Goal: Task Accomplishment & Management: Manage account settings

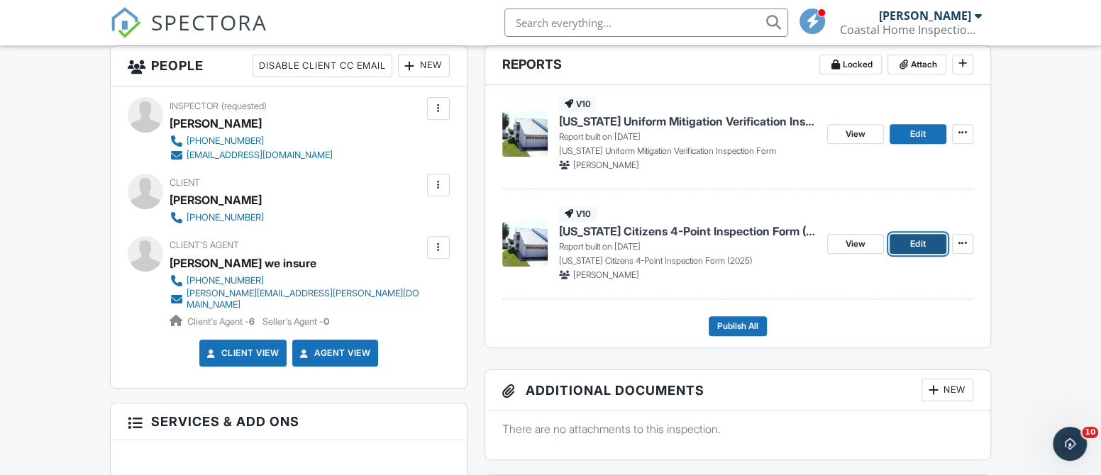
click at [914, 244] on span "Edit" at bounding box center [917, 244] width 15 height 14
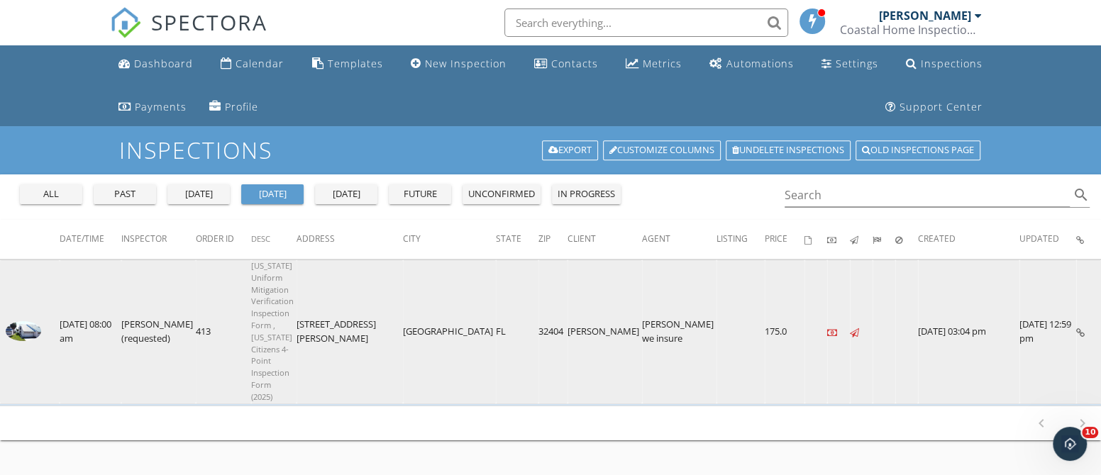
click at [22, 321] on img at bounding box center [23, 331] width 35 height 20
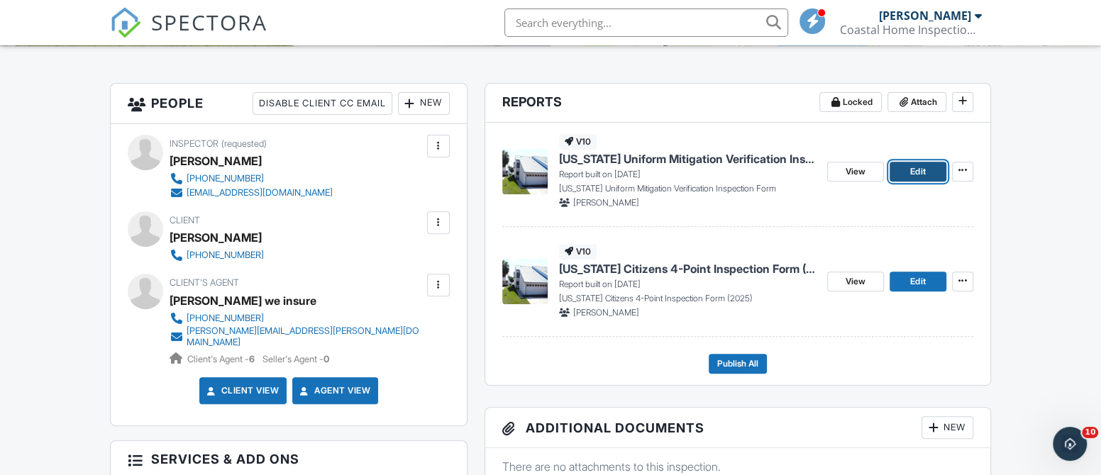
click at [910, 167] on span "Edit" at bounding box center [917, 172] width 15 height 14
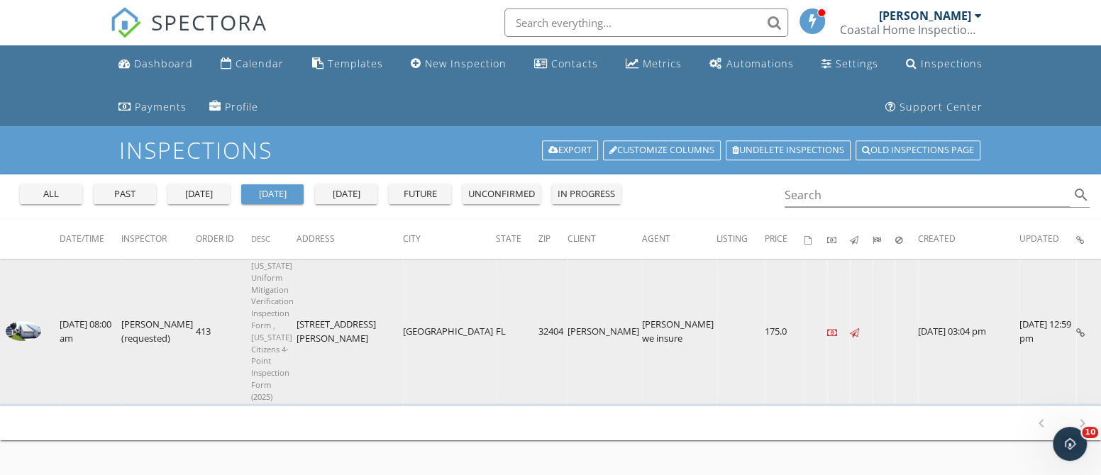
click at [24, 321] on img at bounding box center [23, 331] width 35 height 20
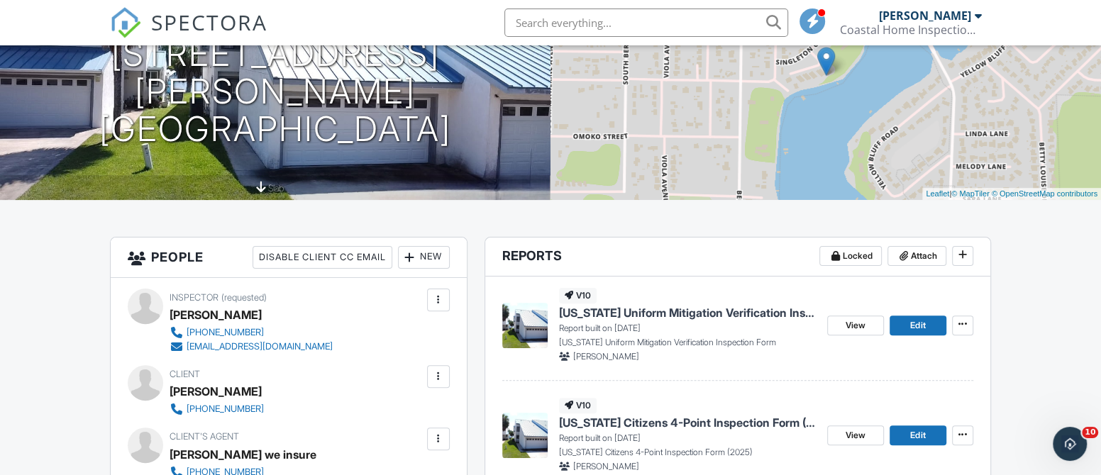
scroll to position [301, 0]
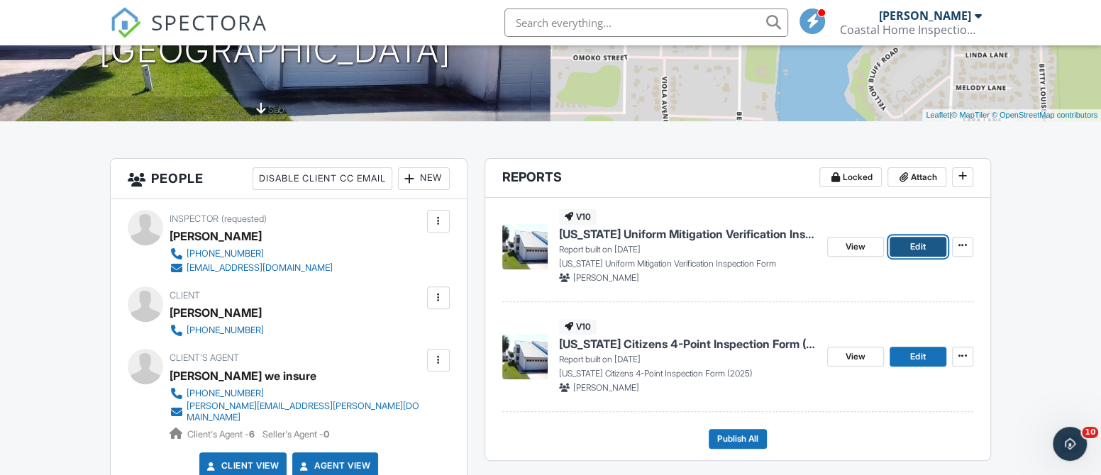
click at [917, 243] on span "Edit" at bounding box center [917, 247] width 15 height 14
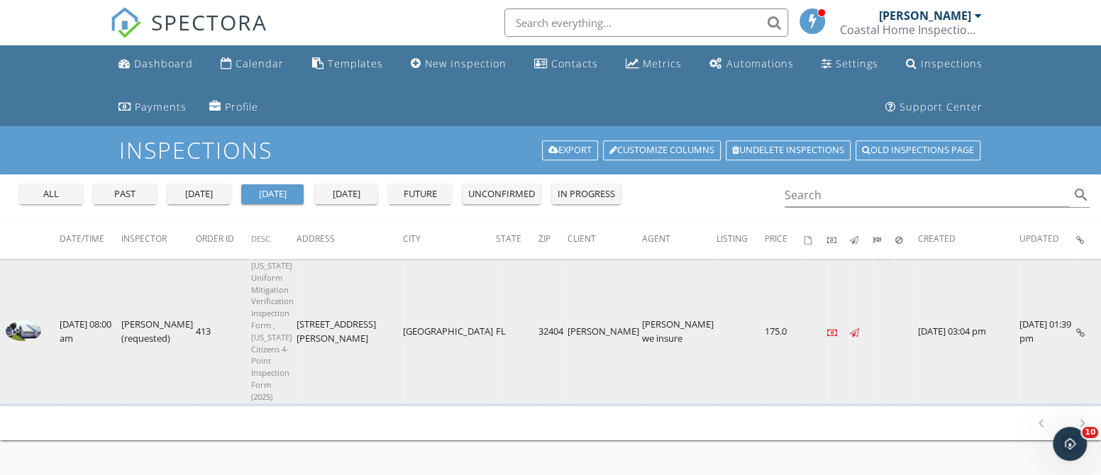
click at [16, 321] on img at bounding box center [23, 331] width 35 height 20
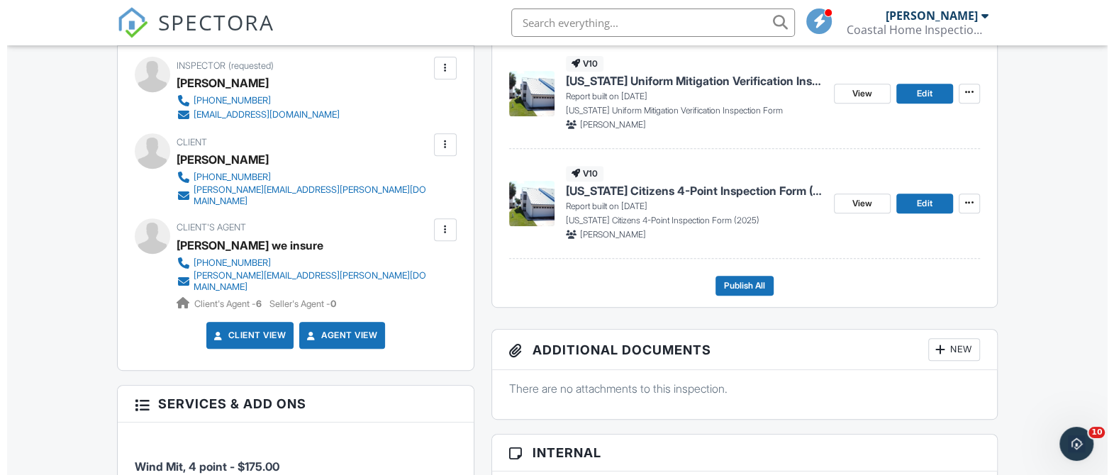
scroll to position [453, 0]
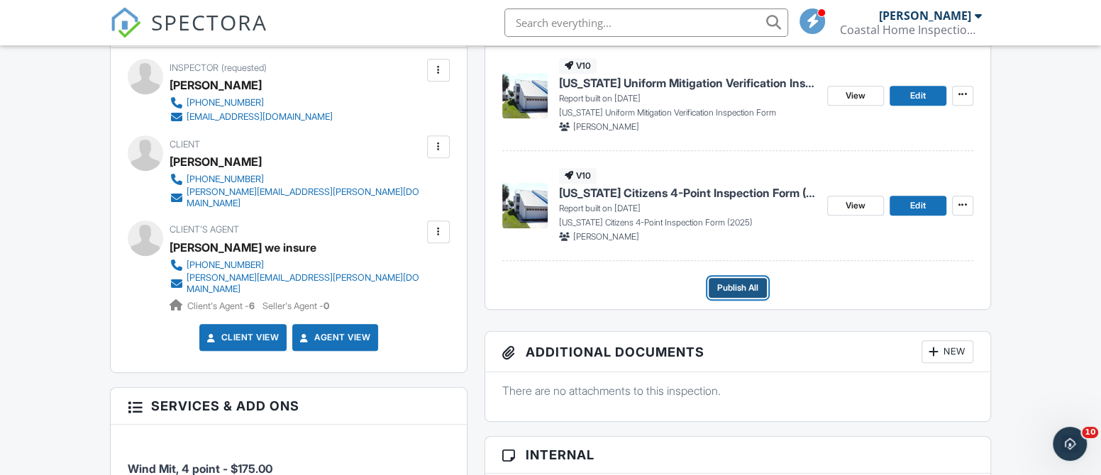
click at [731, 291] on span "Publish All" at bounding box center [737, 288] width 41 height 14
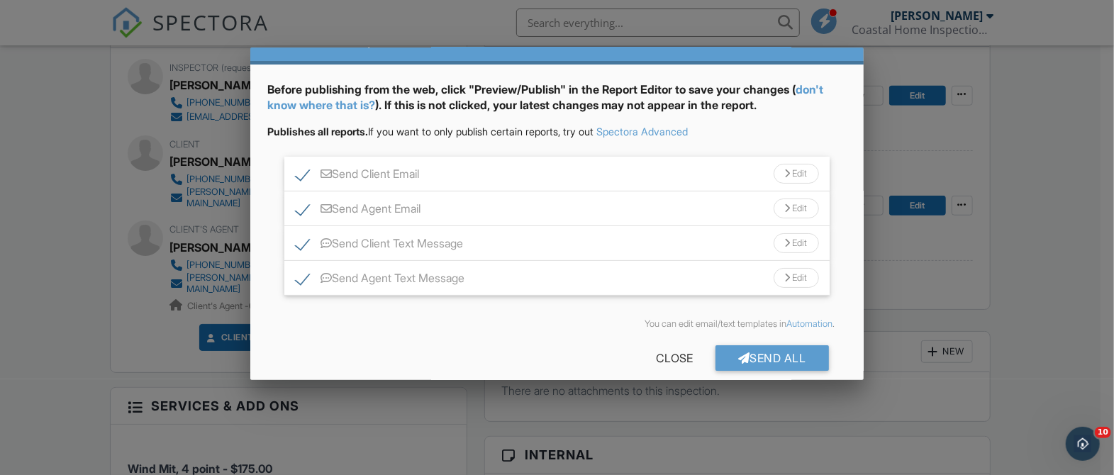
scroll to position [54, 0]
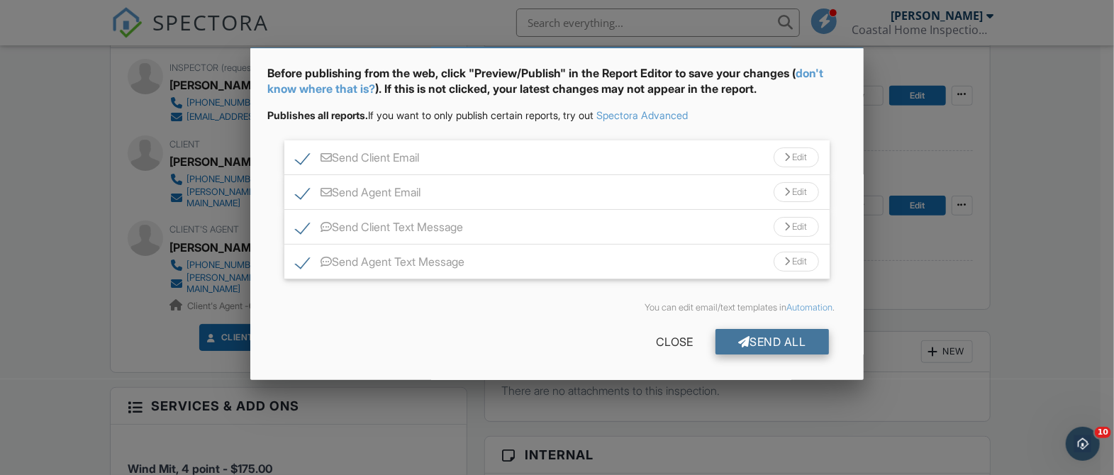
click at [767, 336] on div "Send All" at bounding box center [772, 342] width 113 height 26
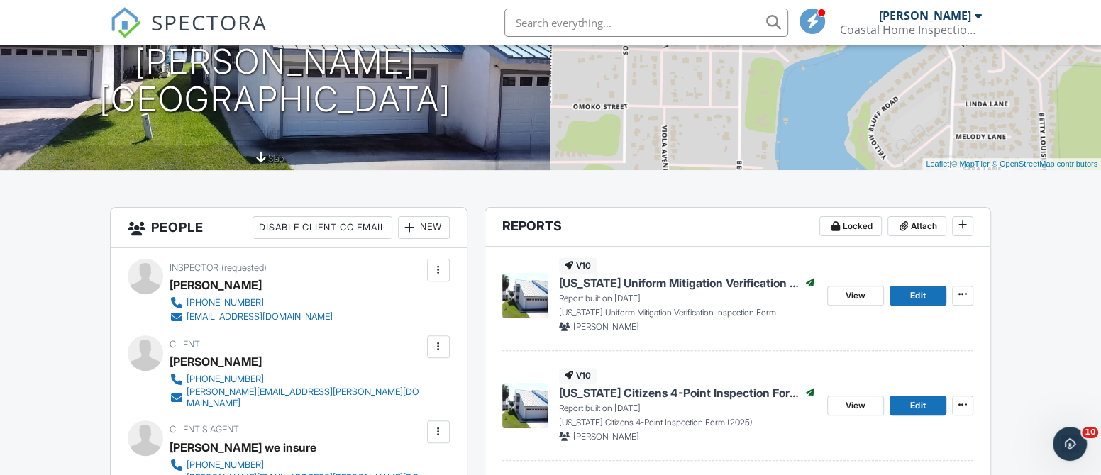
scroll to position [188, 0]
